Goal: Answer question/provide support: Share knowledge or assist other users

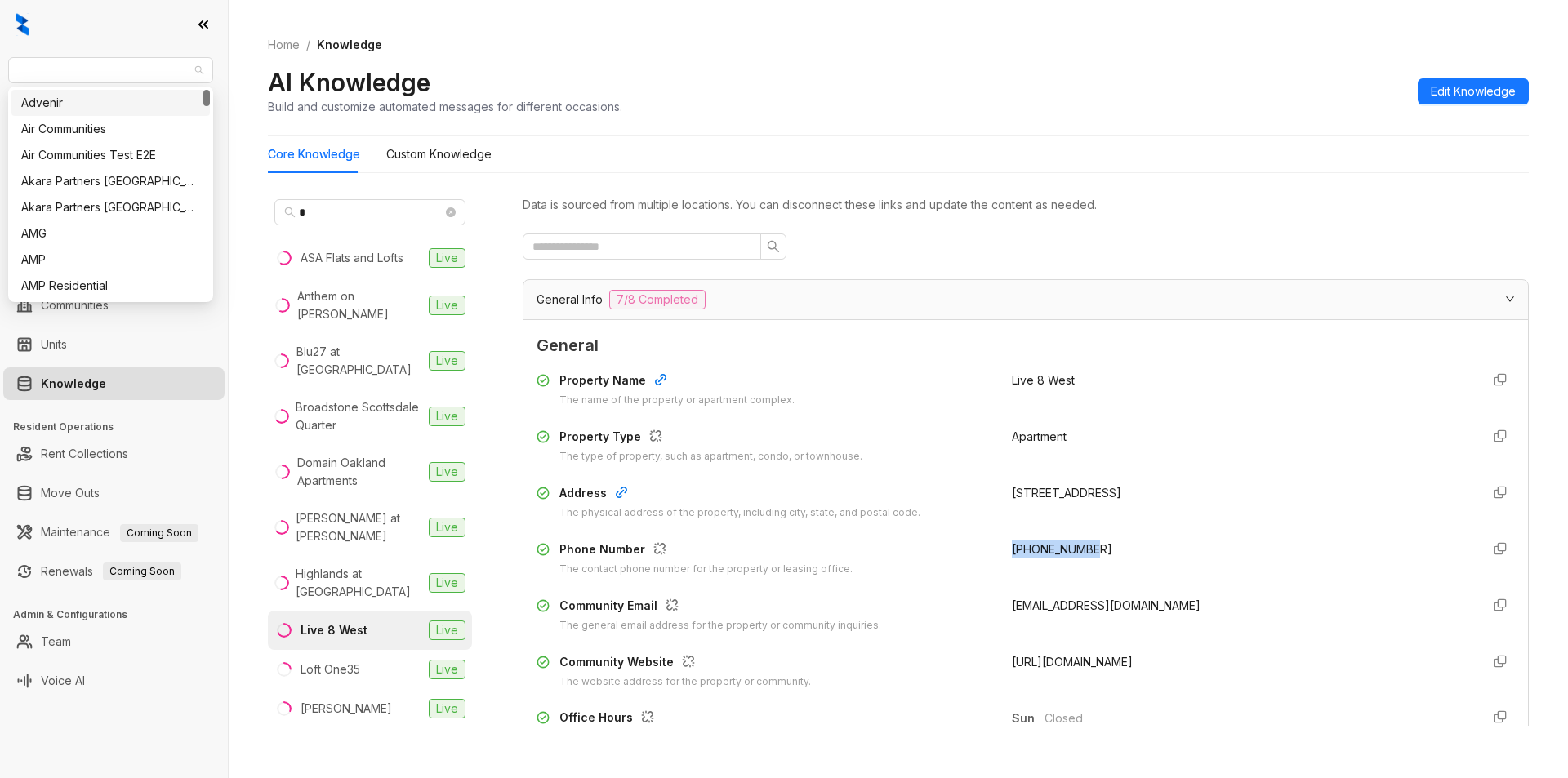
drag, startPoint x: 154, startPoint y: 69, endPoint x: 0, endPoint y: 46, distance: 155.7
click at [0, 46] on div "Magnolia Capital Leasing Leads Analytics Leasing Collections Data Management Co…" at bounding box center [114, 389] width 228 height 778
click at [91, 73] on span "Magnolia Capital" at bounding box center [110, 70] width 186 height 24
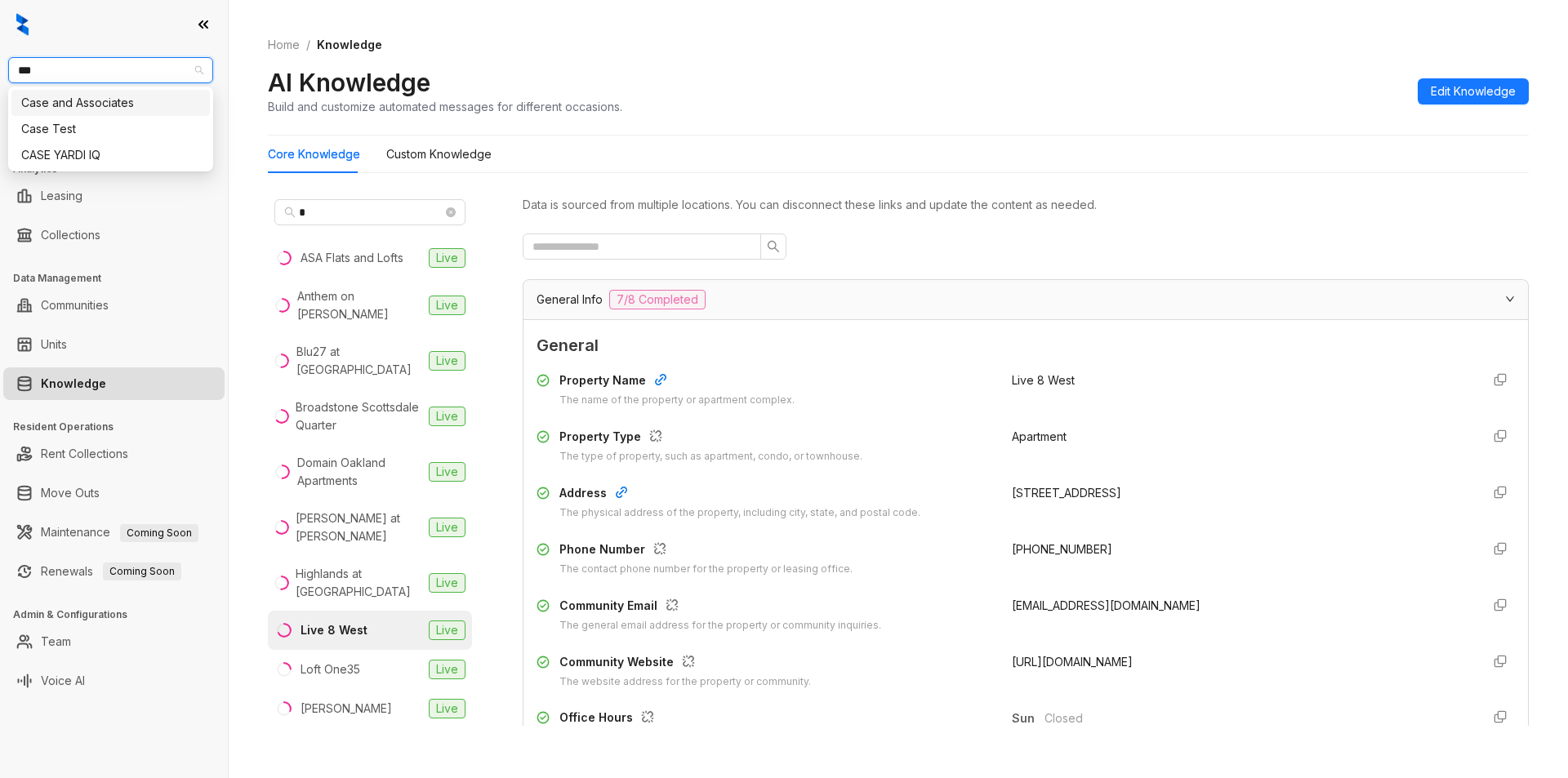
type input "****"
click at [83, 98] on div "Case and Associates" at bounding box center [110, 103] width 179 height 18
click at [154, 67] on span "Case and Associates" at bounding box center [110, 70] width 186 height 24
type input "***"
click at [87, 99] on div "Case and Associates" at bounding box center [110, 103] width 179 height 18
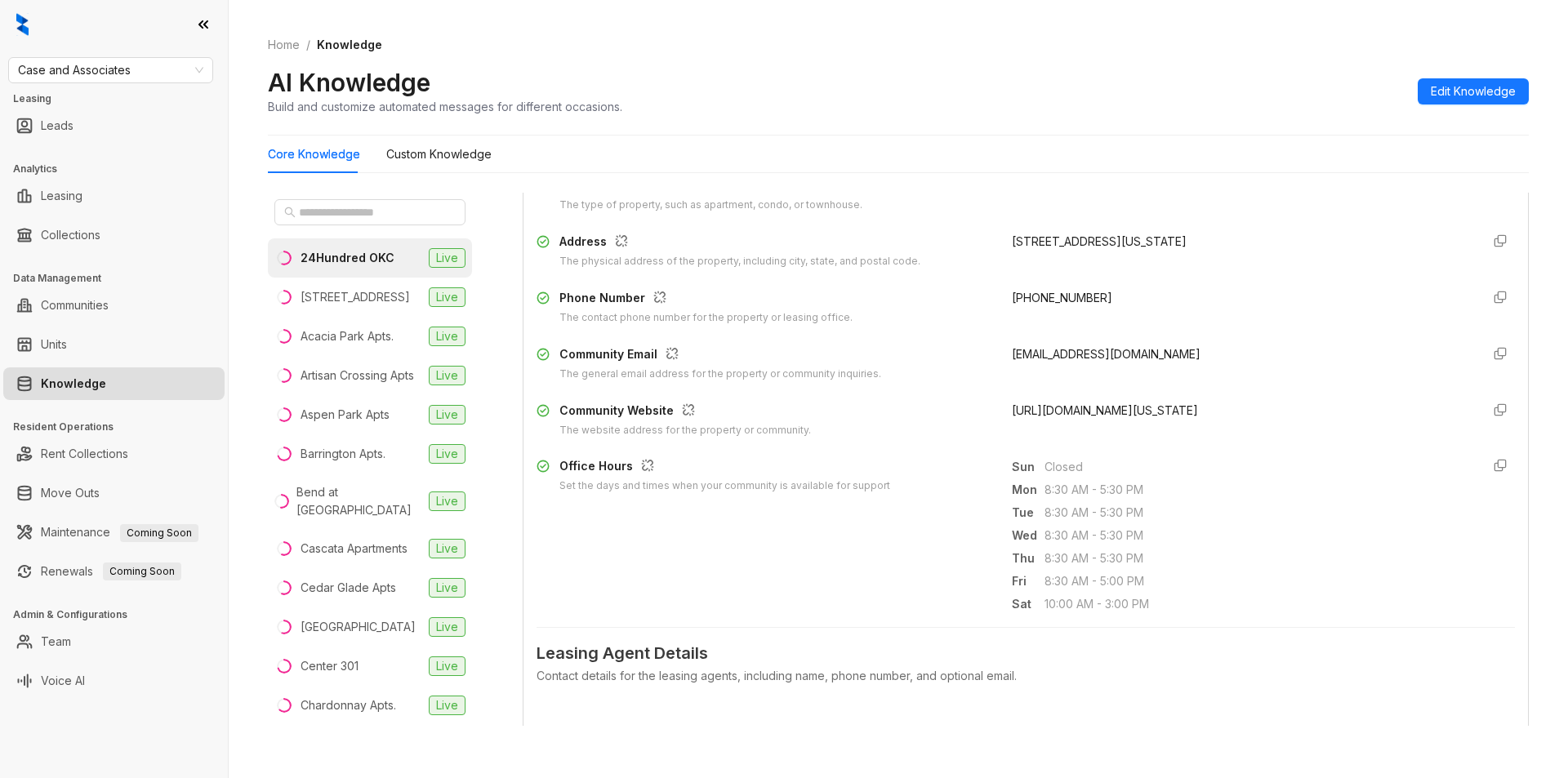
scroll to position [278, 0]
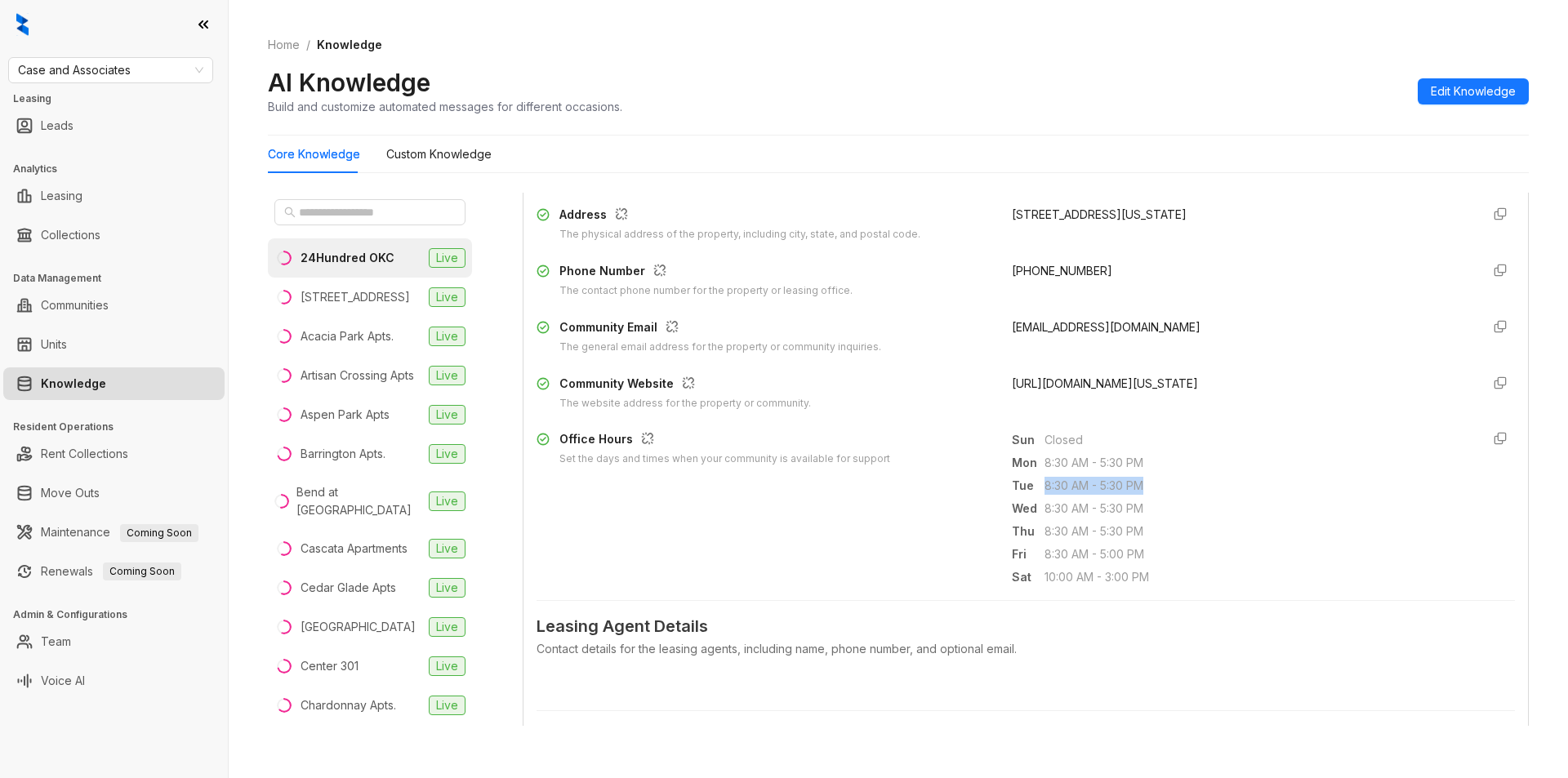
drag, startPoint x: 1032, startPoint y: 491, endPoint x: 1165, endPoint y: 496, distance: 133.1
click at [1165, 496] on div "Sun Closed Mon 8:30 AM - 5:30 PM Tue 8:30 AM - 5:30 PM Wed 8:30 AM - 5:30 PM Th…" at bounding box center [1240, 509] width 456 height 157
copy span "8:30 AM - 5:30 PM"
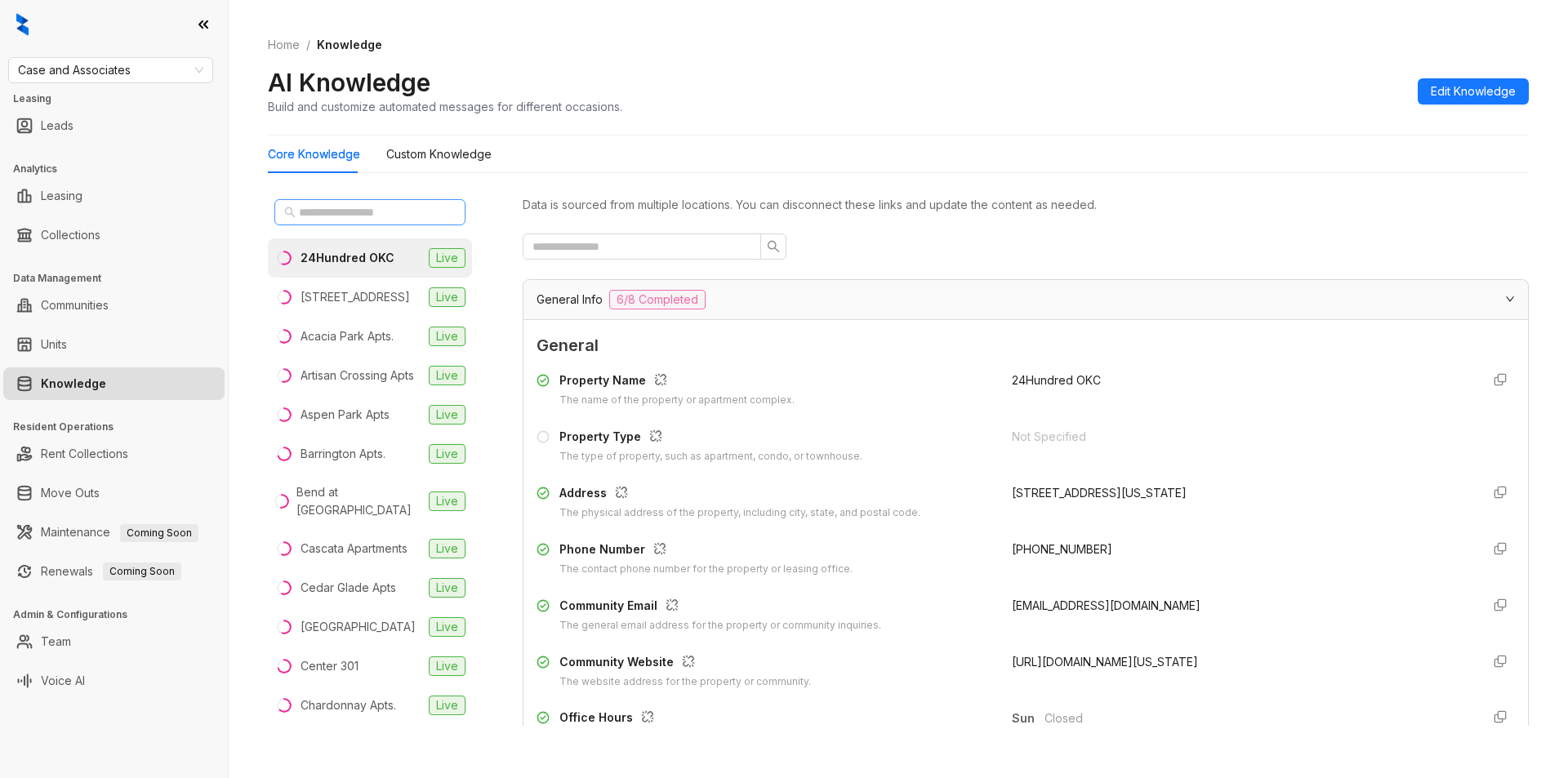
click at [336, 201] on span at bounding box center [370, 212] width 191 height 26
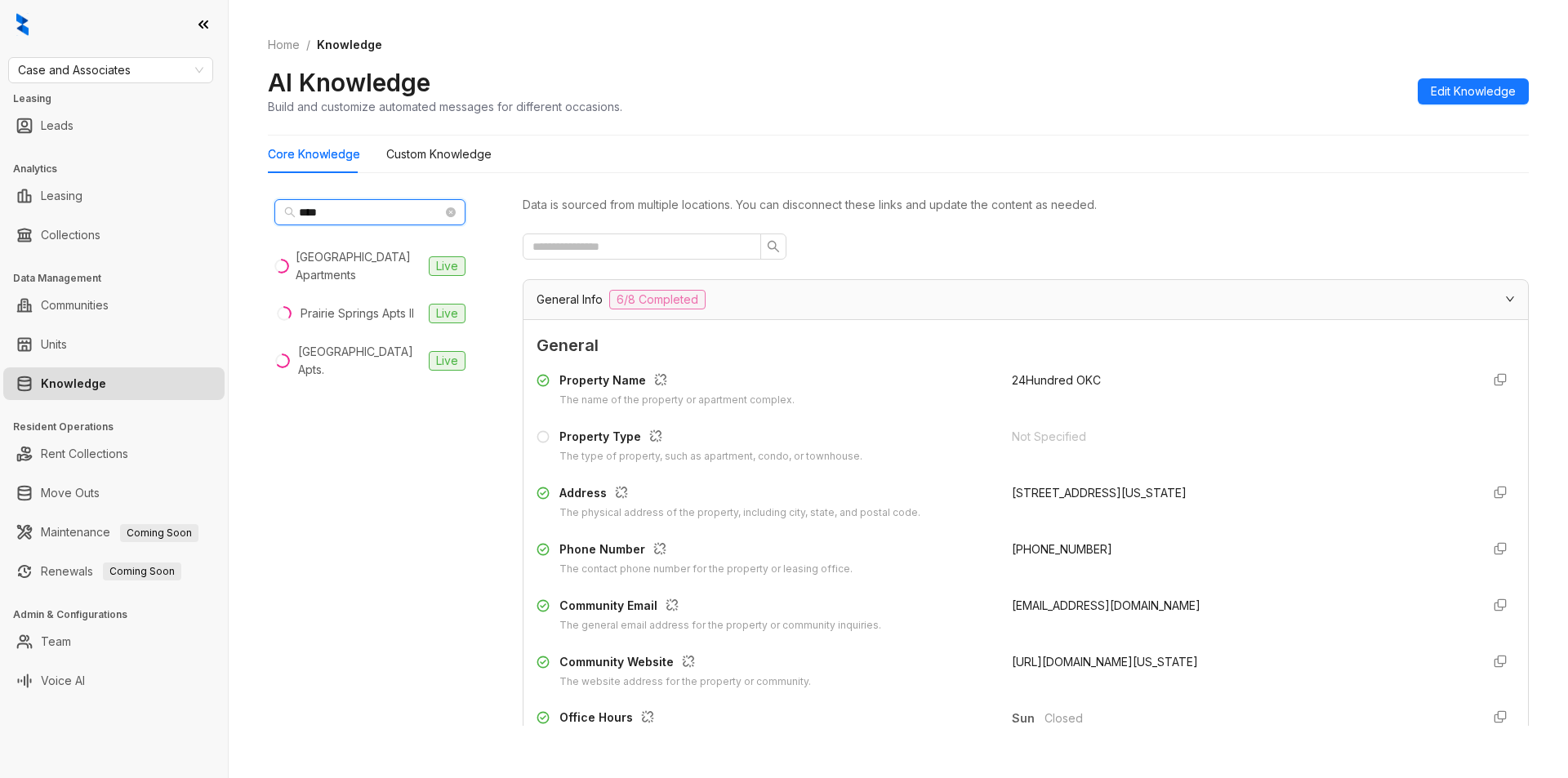
type input "****"
click at [316, 353] on div "[GEOGRAPHIC_DATA] Apts." at bounding box center [360, 361] width 124 height 36
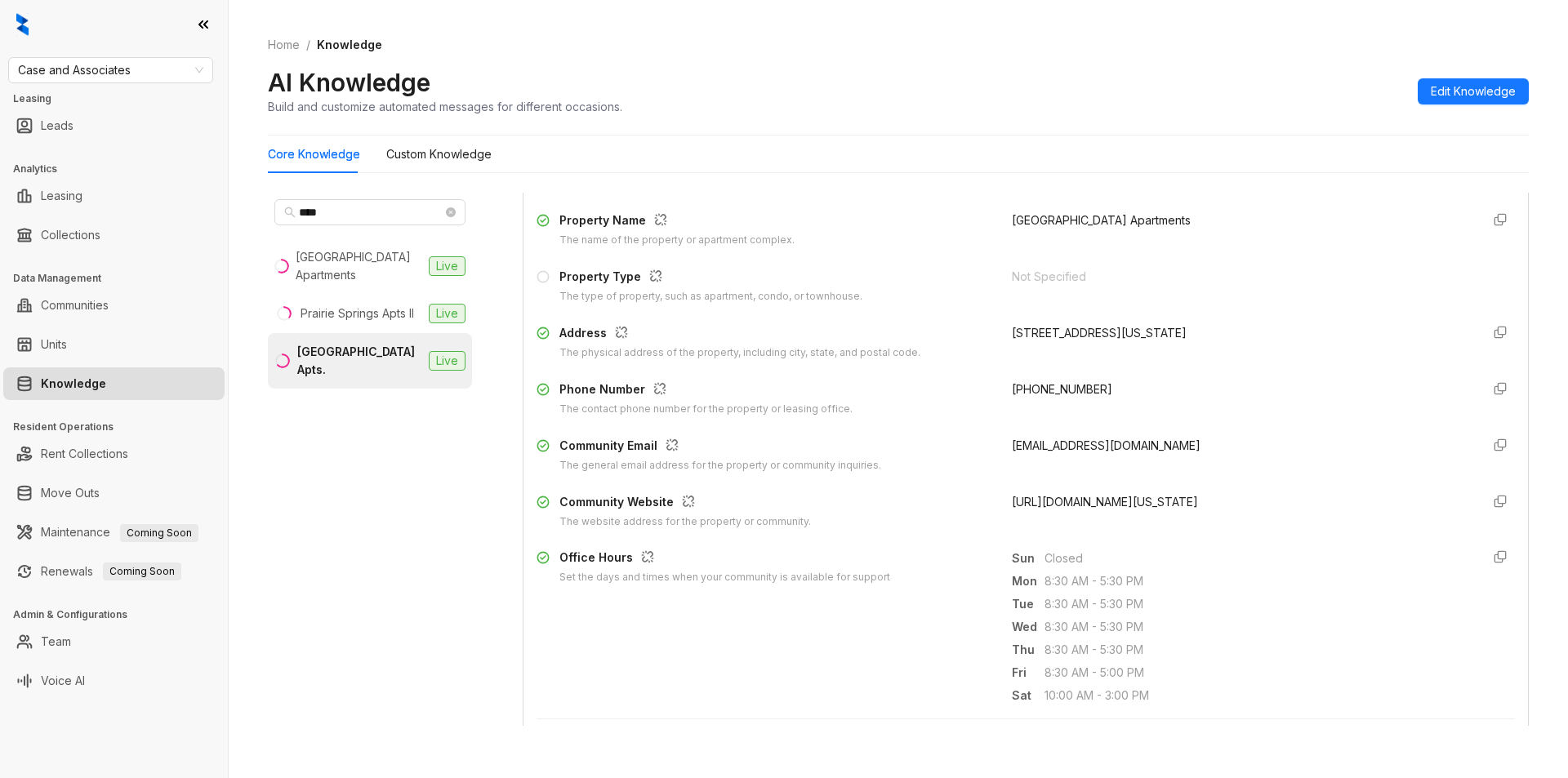
scroll to position [189, 0]
